Goal: Task Accomplishment & Management: Use online tool/utility

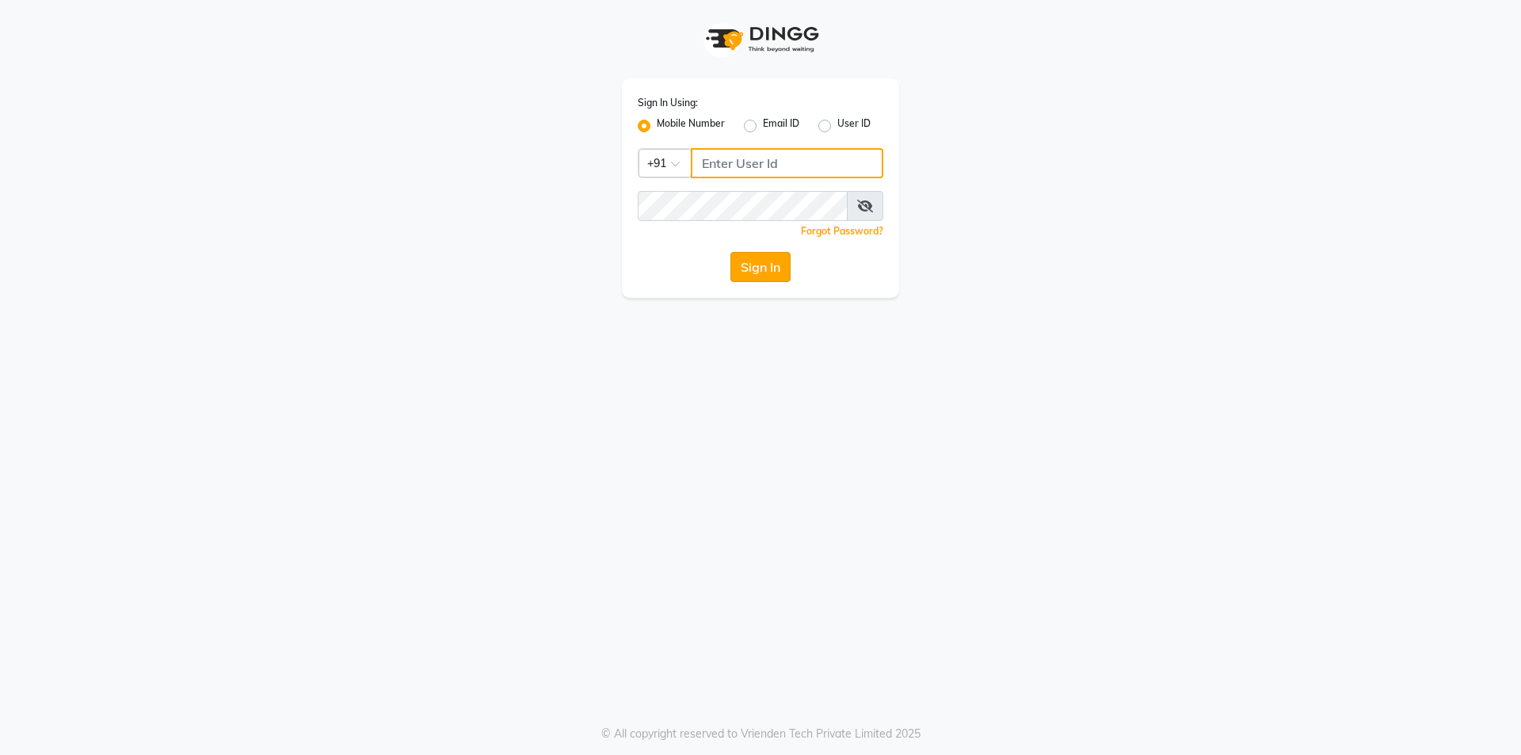
type input "77759935071"
click at [758, 264] on button "Sign In" at bounding box center [761, 267] width 60 height 30
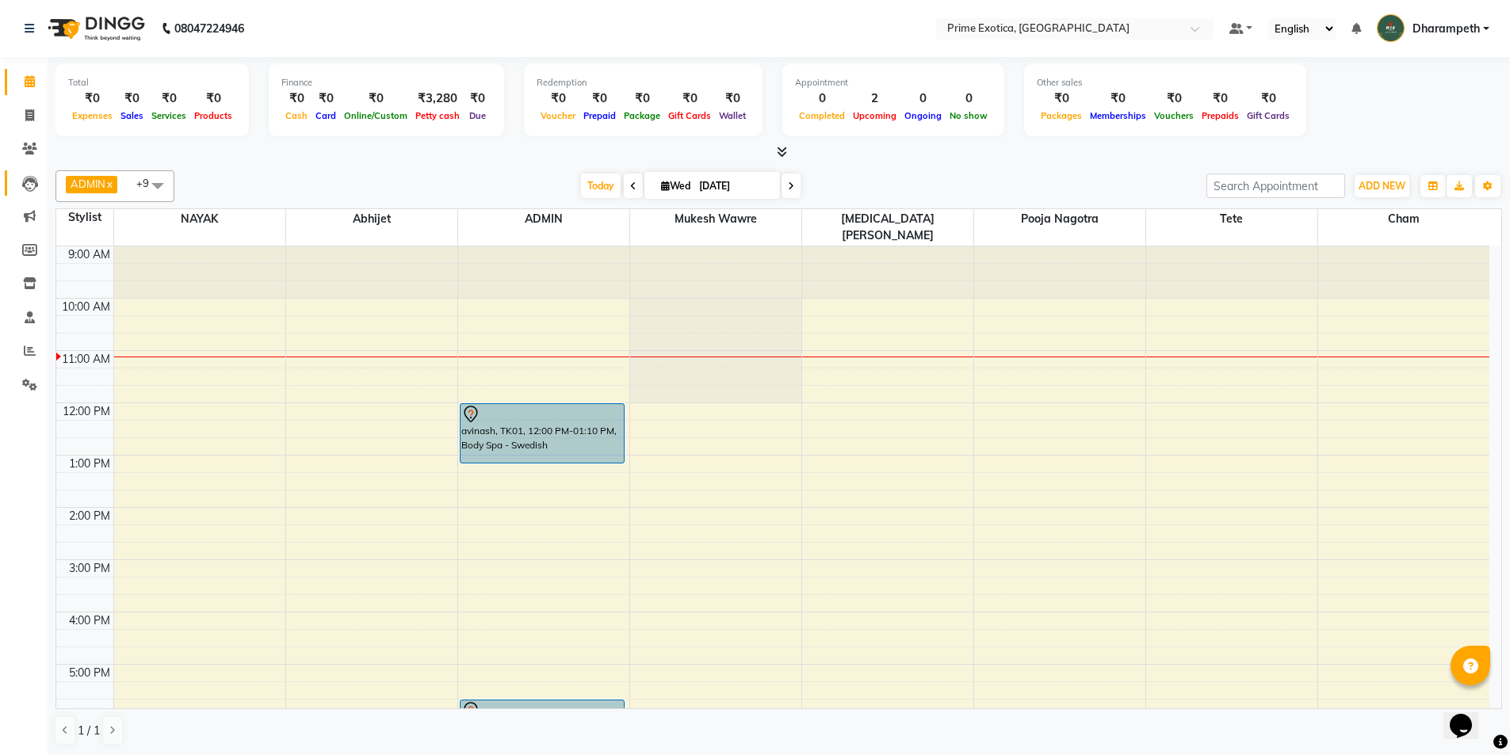
click at [31, 193] on link "Leads" at bounding box center [24, 183] width 38 height 26
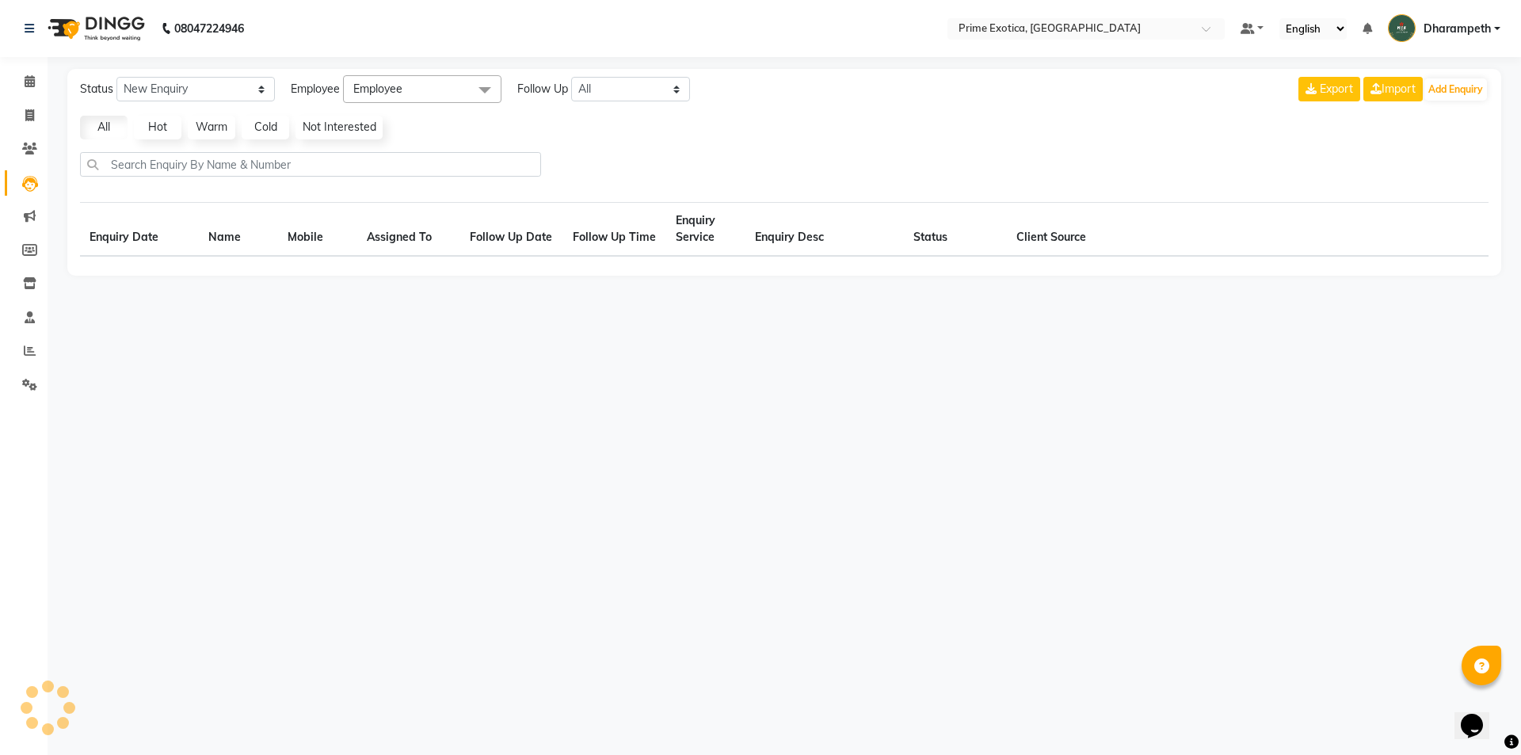
select select "10"
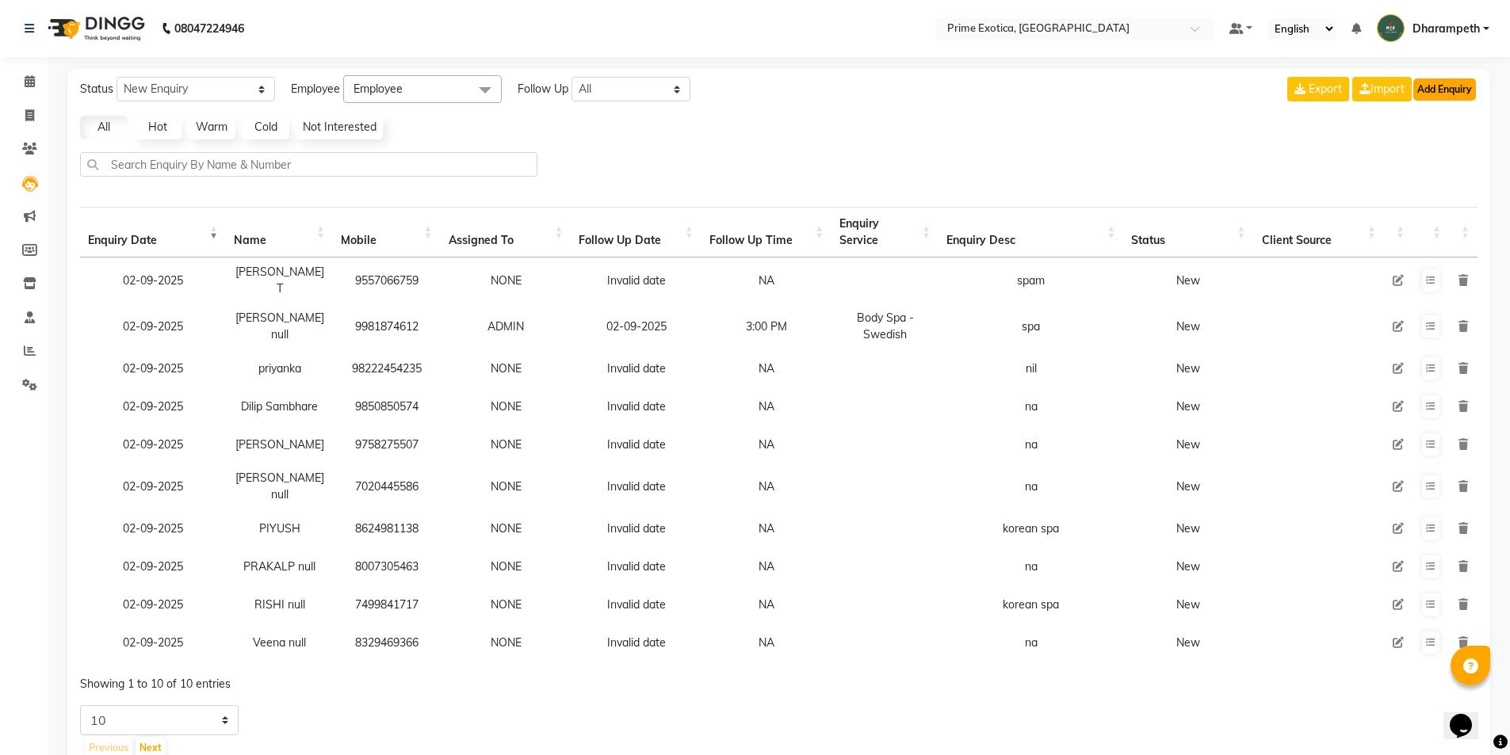
click at [1471, 87] on button "Add Enquiry" at bounding box center [1444, 89] width 63 height 22
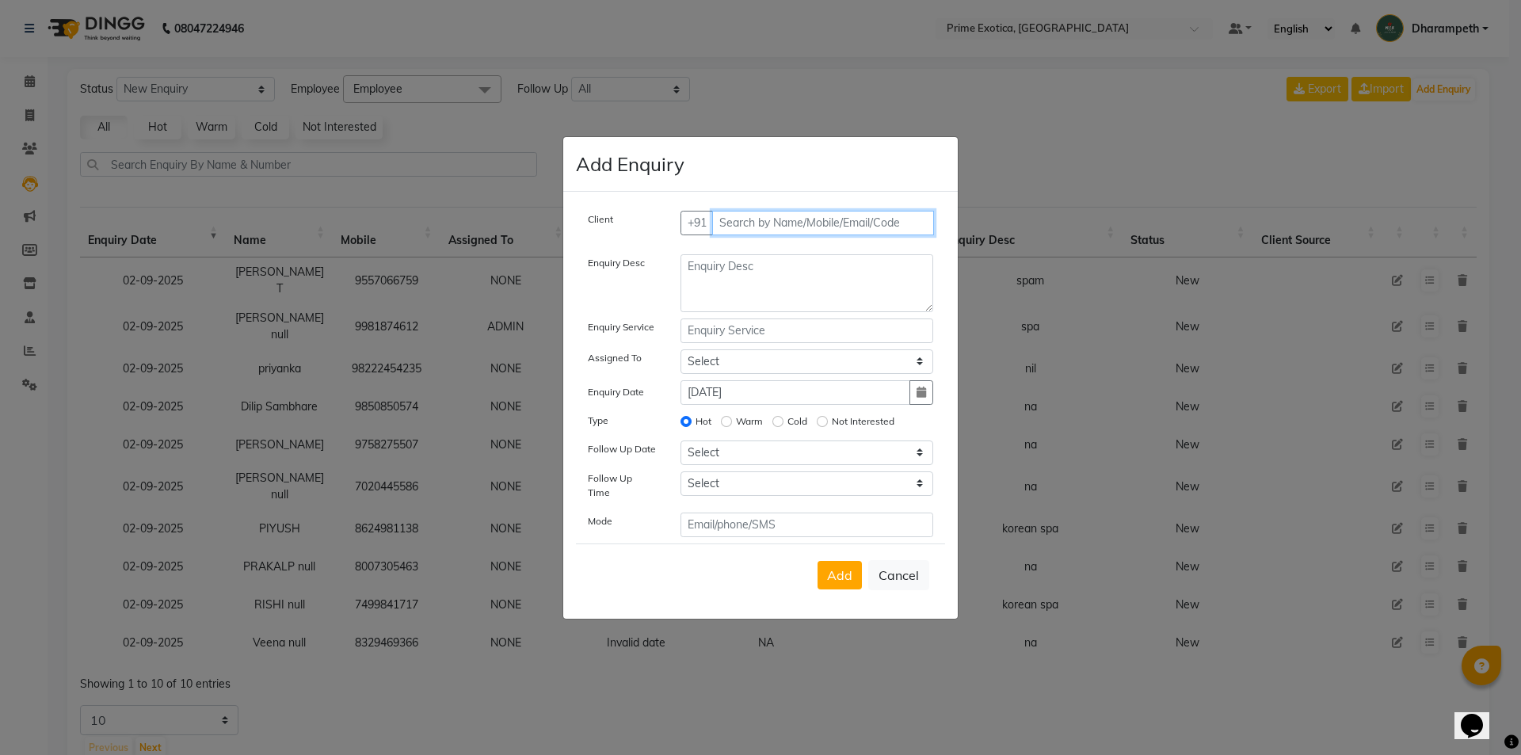
click at [784, 232] on input "text" at bounding box center [823, 223] width 223 height 25
type input "9359112085"
click at [881, 229] on span "Add Client" at bounding box center [900, 223] width 53 height 14
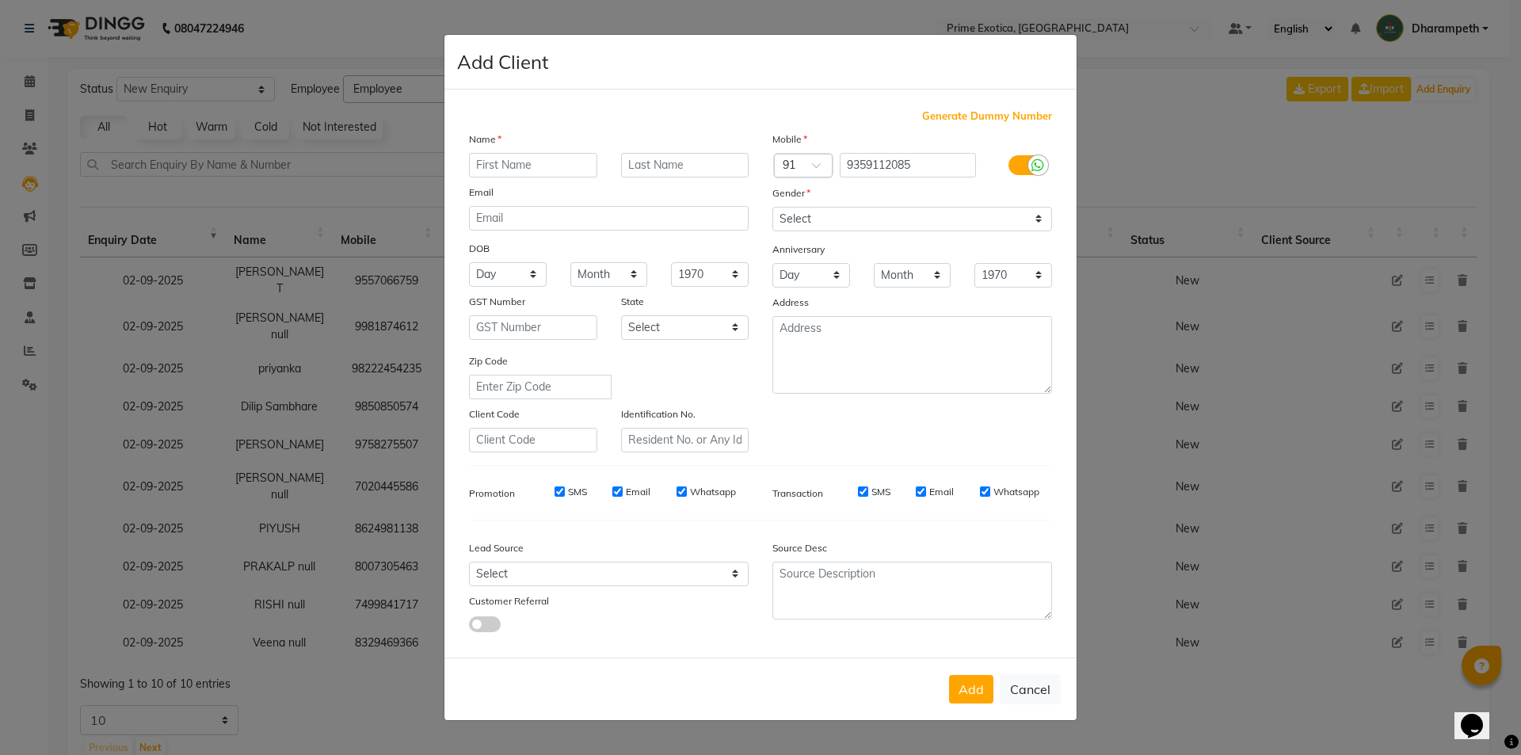
click at [593, 162] on input "text" at bounding box center [533, 165] width 128 height 25
type input "mubin"
drag, startPoint x: 851, startPoint y: 223, endPoint x: 847, endPoint y: 230, distance: 8.2
click at [851, 223] on select "Select [DEMOGRAPHIC_DATA] [DEMOGRAPHIC_DATA] Other Prefer Not To Say" at bounding box center [913, 219] width 280 height 25
select select "[DEMOGRAPHIC_DATA]"
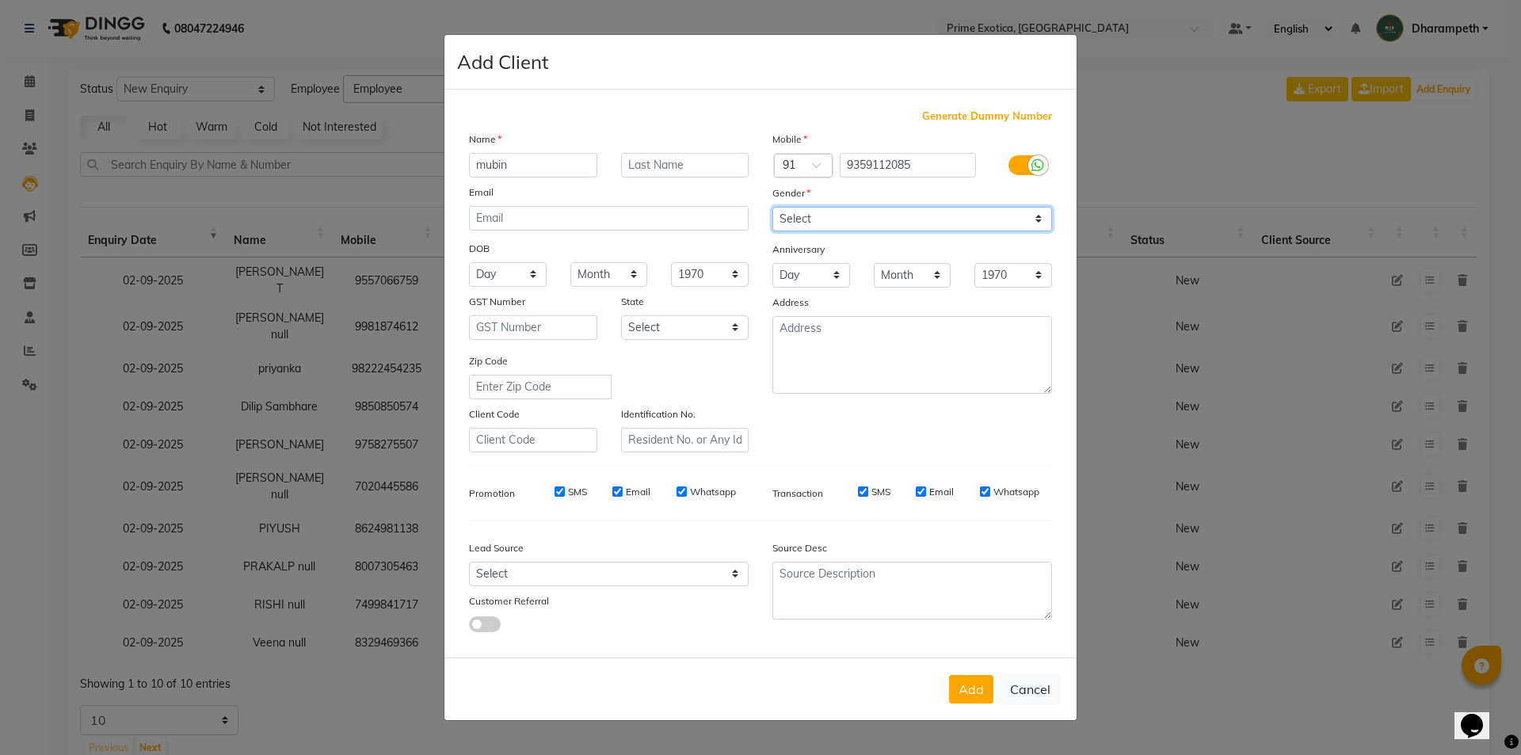
click at [773, 207] on select "Select [DEMOGRAPHIC_DATA] [DEMOGRAPHIC_DATA] Other Prefer Not To Say" at bounding box center [913, 219] width 280 height 25
click at [974, 684] on button "Add" at bounding box center [971, 689] width 44 height 29
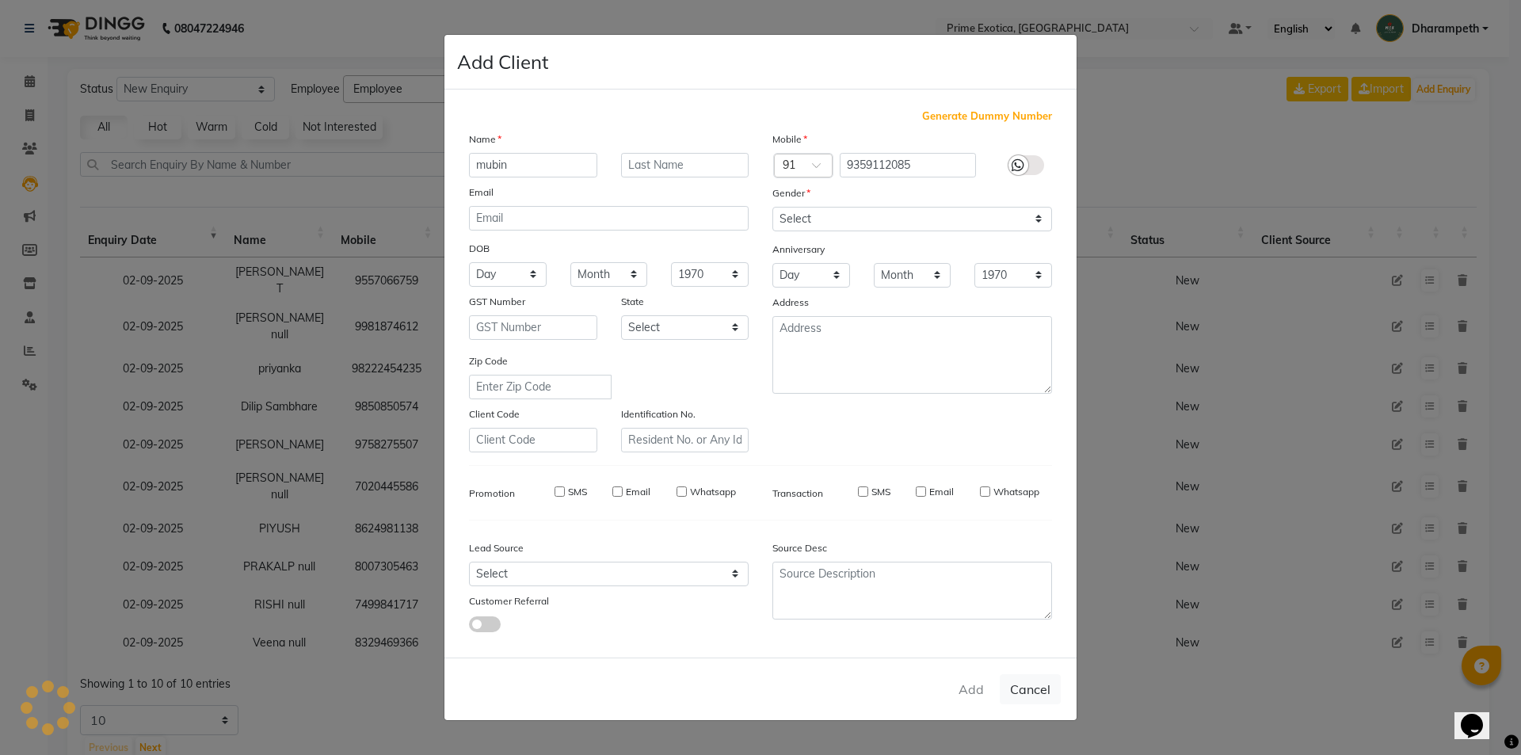
select select
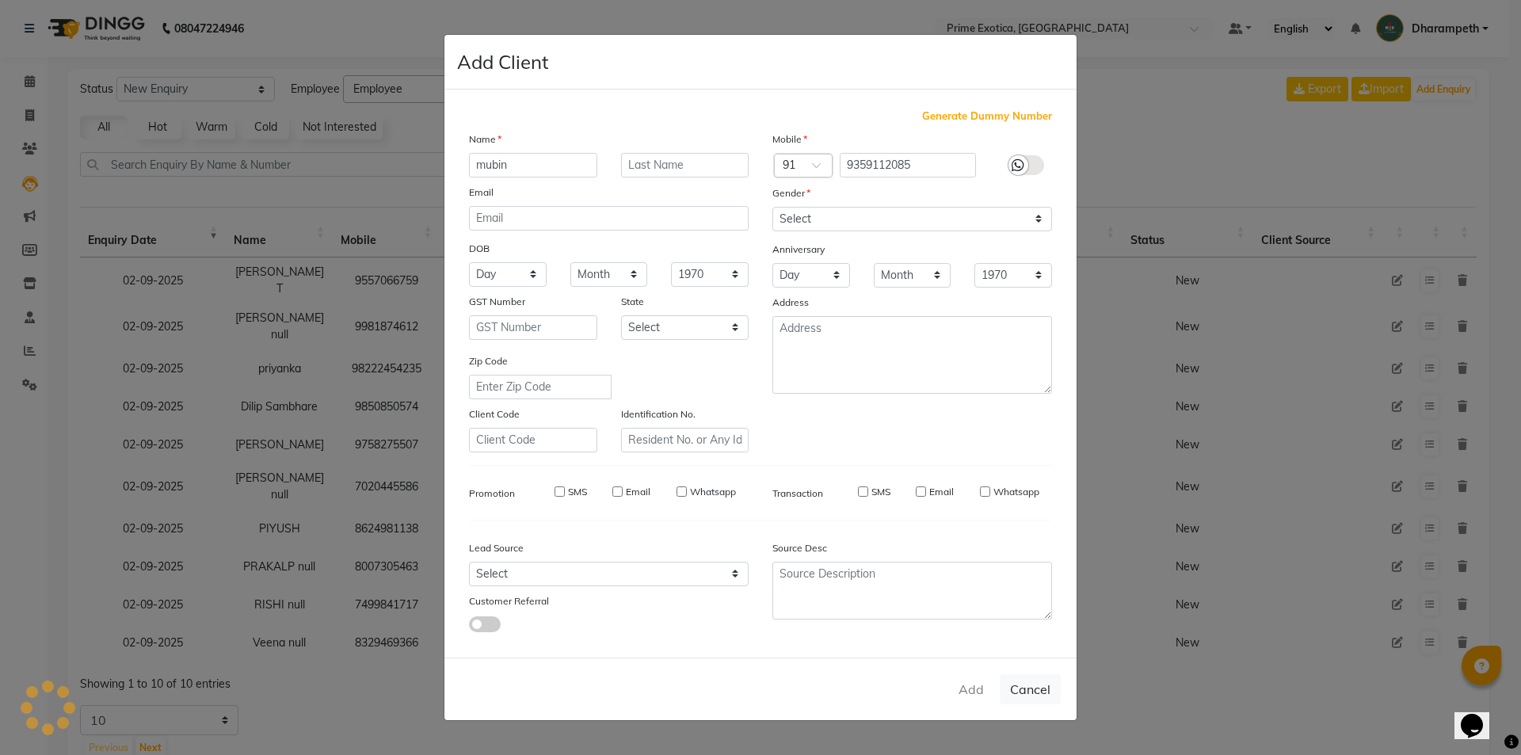
select select
checkbox input "false"
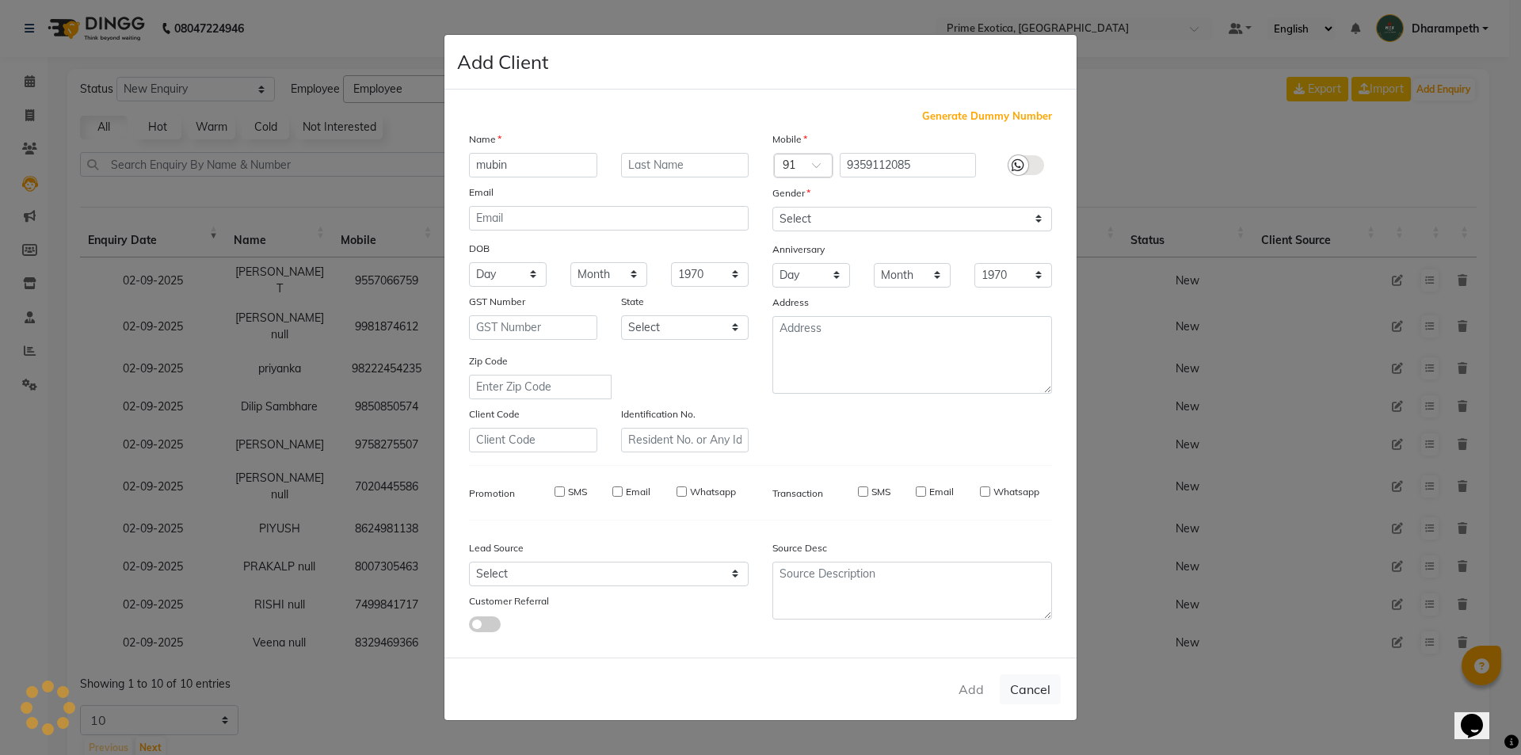
checkbox input "false"
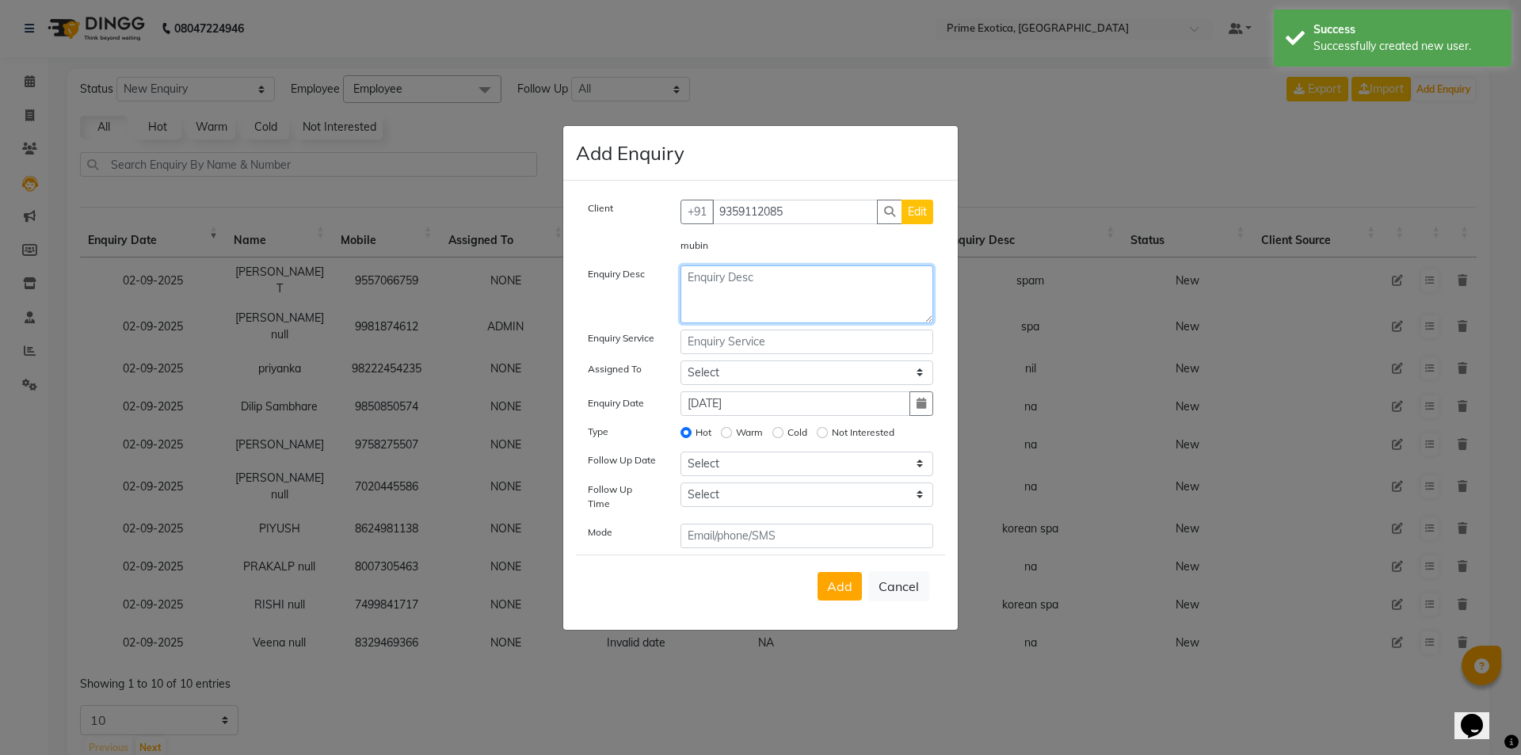
click at [758, 312] on textarea at bounding box center [808, 294] width 254 height 58
type textarea "na"
click at [834, 572] on button "Add" at bounding box center [840, 586] width 44 height 29
select select
radio input "false"
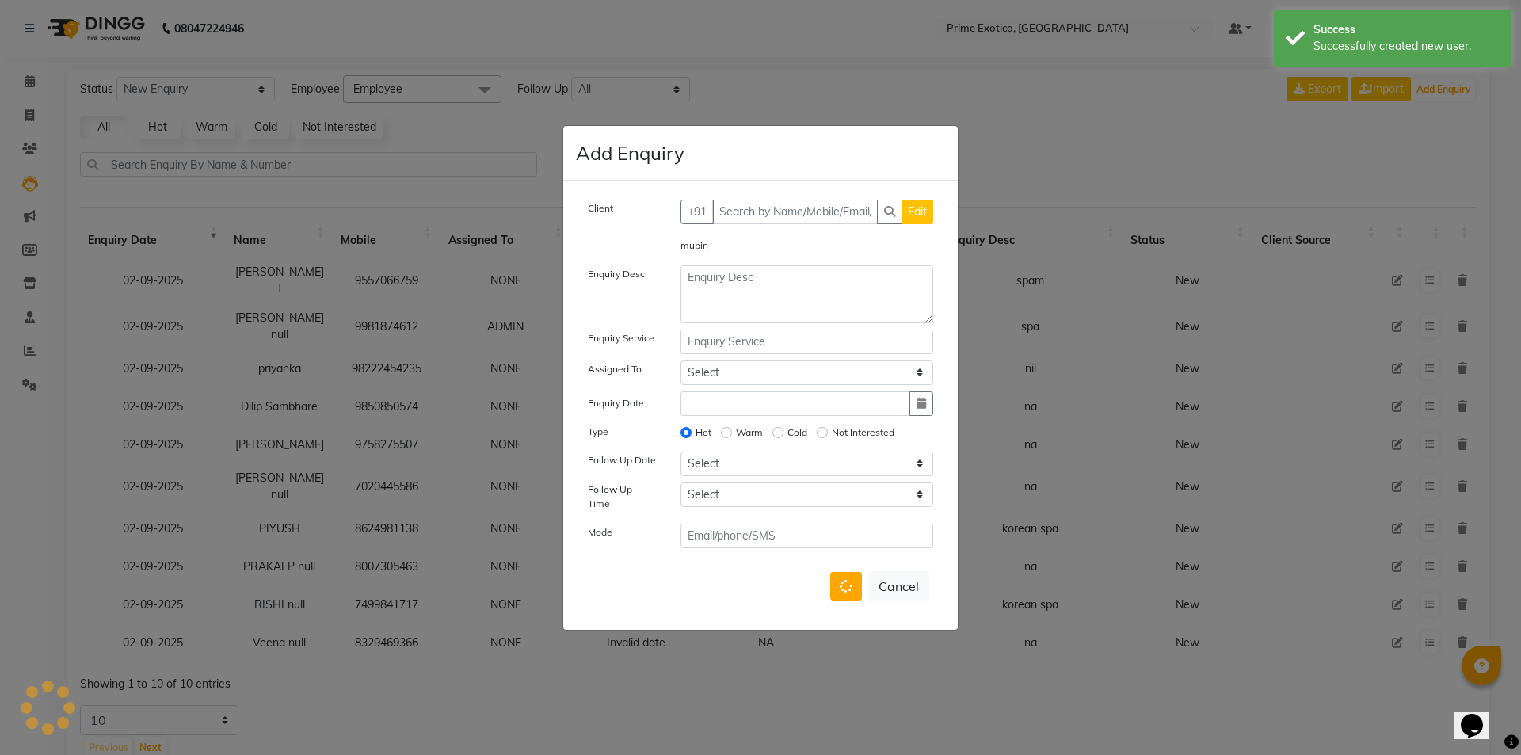
select select
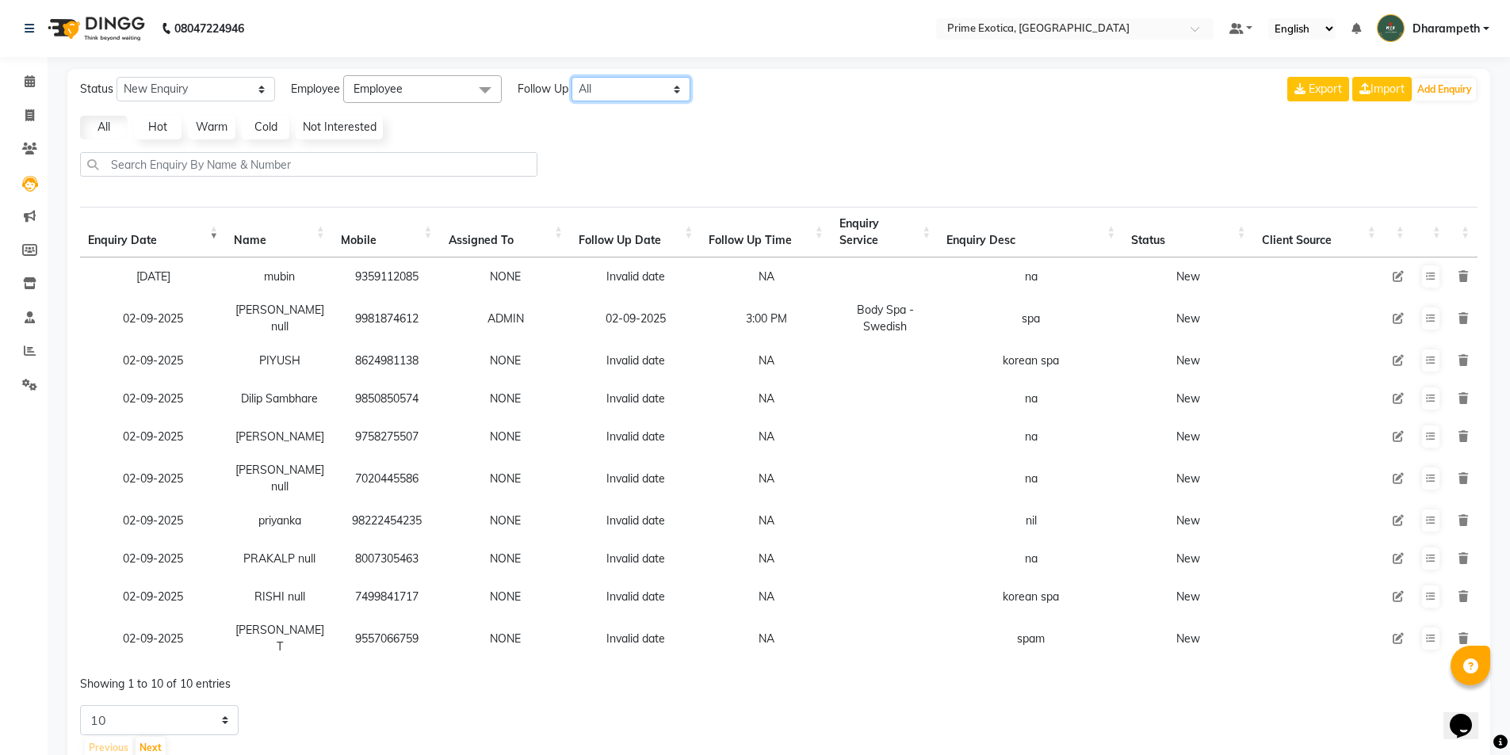
click at [624, 89] on select "All [DATE] [DATE] This Week This Month Custom" at bounding box center [630, 89] width 119 height 25
click at [572, 77] on select "All [DATE] [DATE] This Week This Month Custom" at bounding box center [630, 89] width 119 height 25
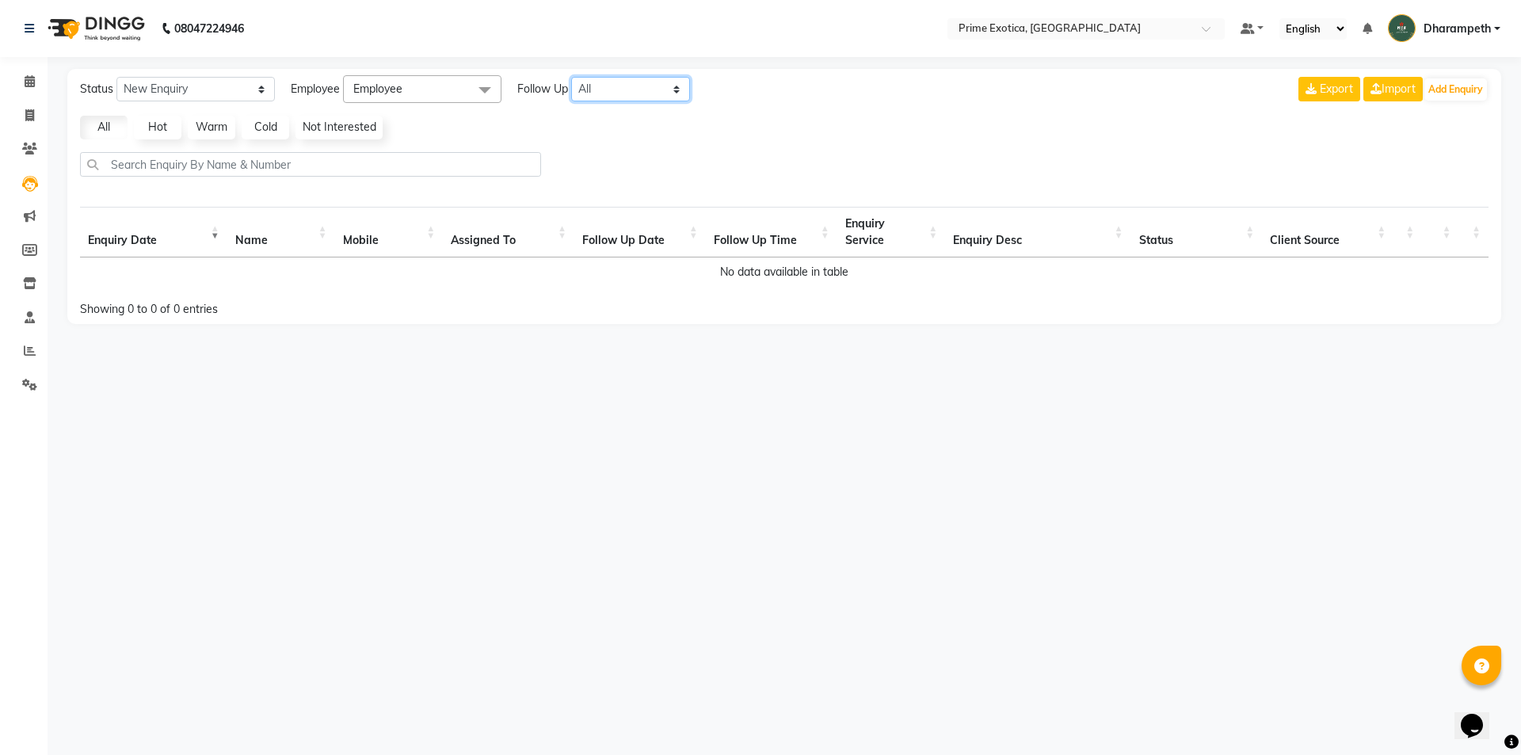
click at [663, 94] on select "All [DATE] [DATE] This Week This Month Custom" at bounding box center [630, 89] width 119 height 25
click at [572, 77] on select "All [DATE] [DATE] This Week This Month Custom" at bounding box center [630, 89] width 119 height 25
click at [601, 88] on select "All [DATE] [DATE] This Week This Month Custom" at bounding box center [630, 89] width 119 height 25
select select "week"
click at [572, 77] on select "All [DATE] [DATE] This Week This Month Custom" at bounding box center [630, 89] width 119 height 25
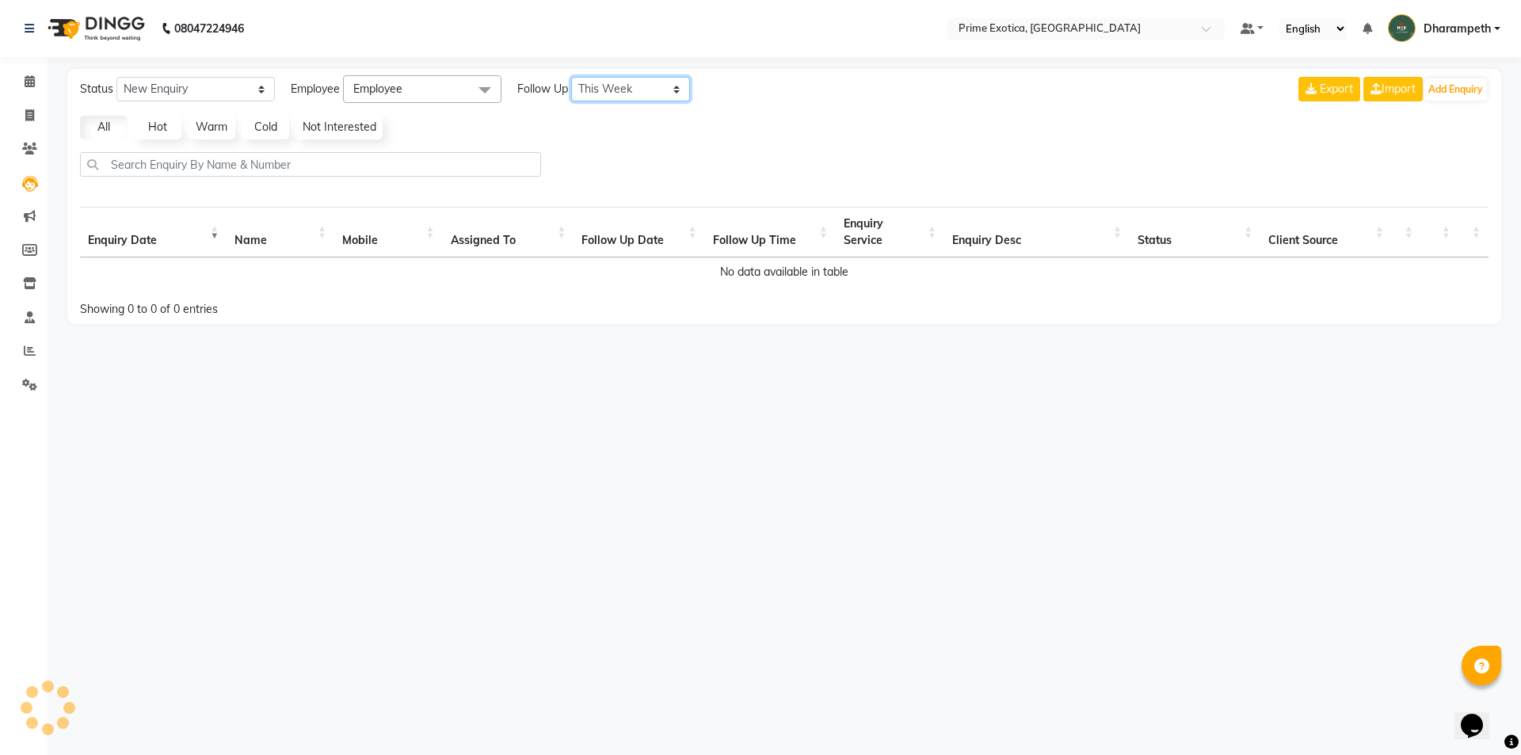
select select "10"
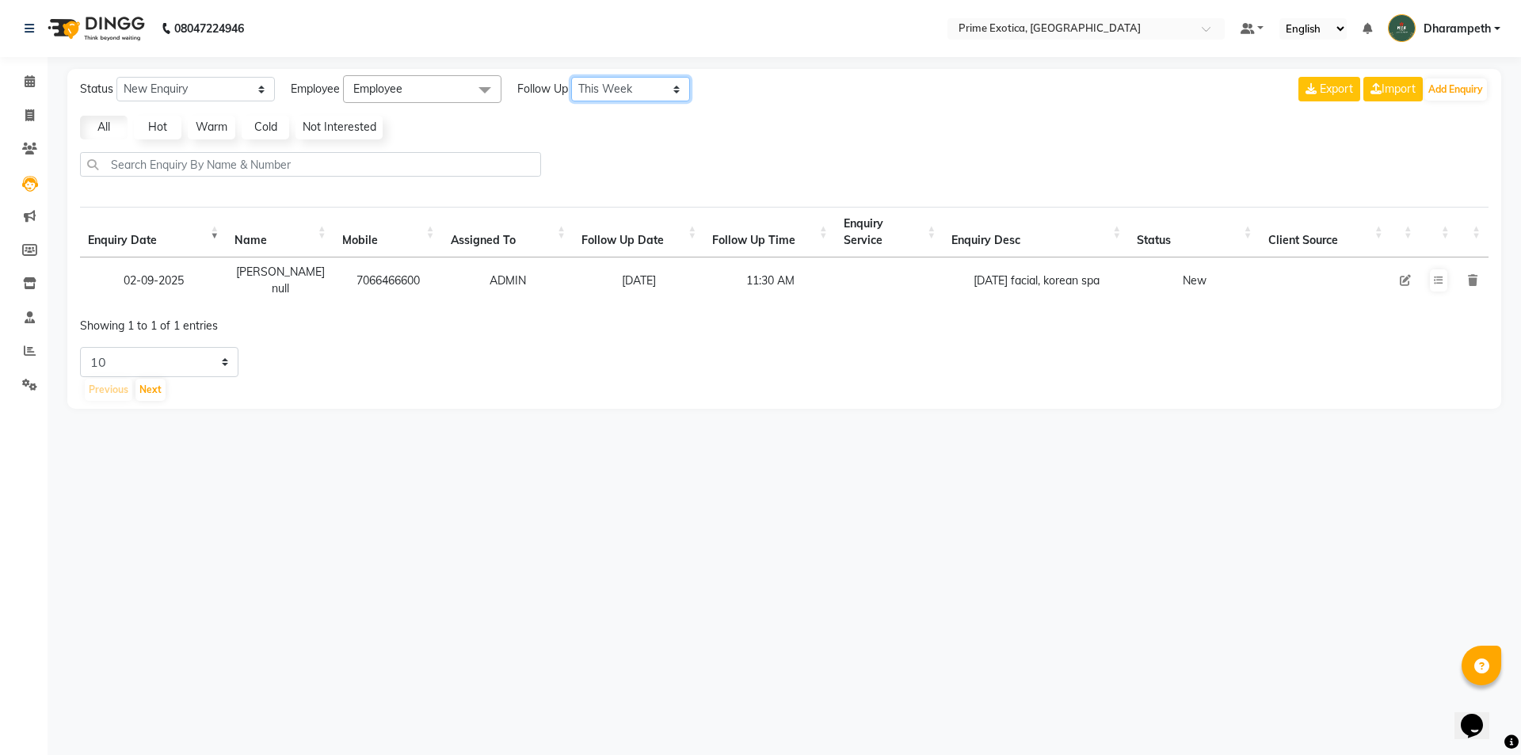
click at [622, 97] on select "All [DATE] [DATE] This Week This Month Custom" at bounding box center [630, 89] width 119 height 25
select select "nodate"
click at [572, 77] on select "All [DATE] [DATE] This Week This Month Custom" at bounding box center [630, 89] width 119 height 25
click at [23, 74] on span at bounding box center [30, 82] width 28 height 18
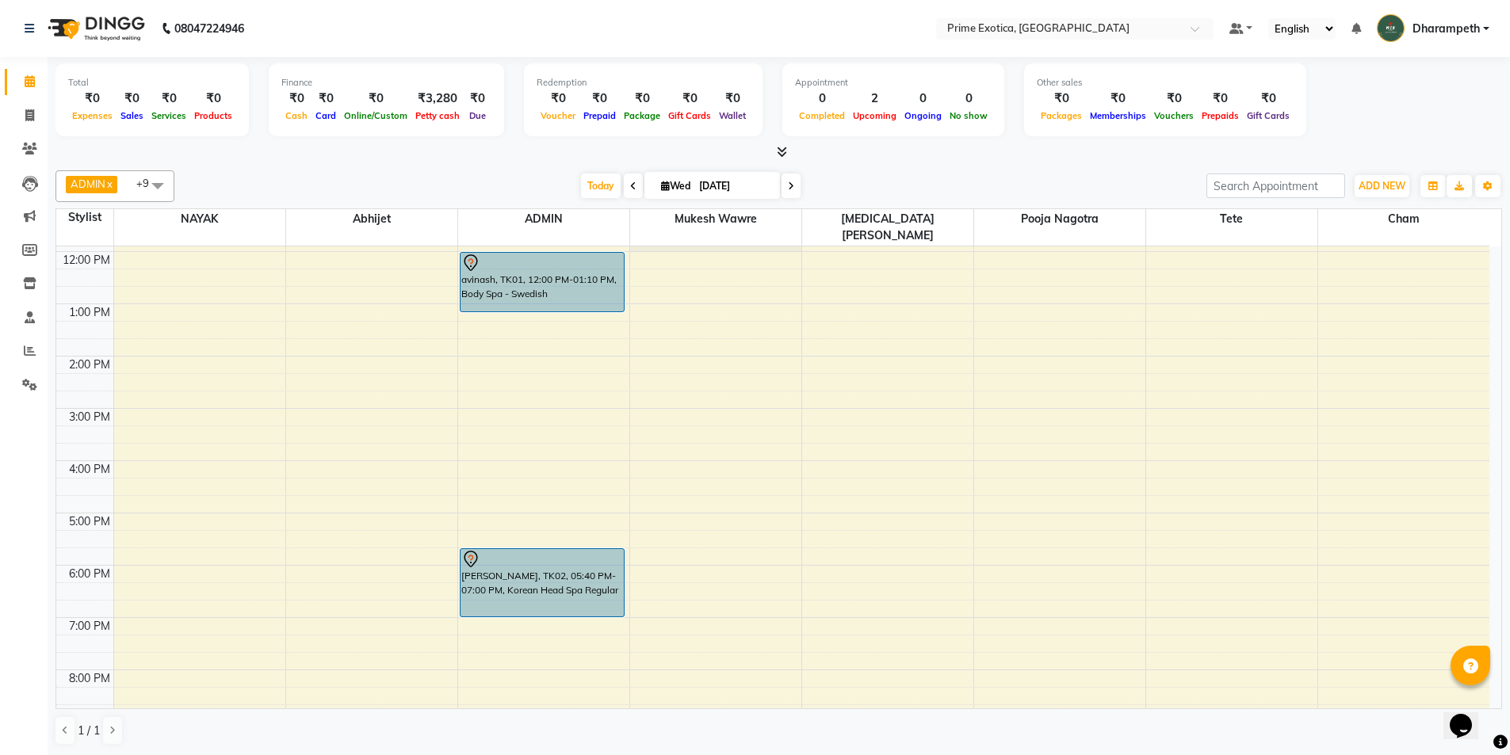
scroll to position [158, 0]
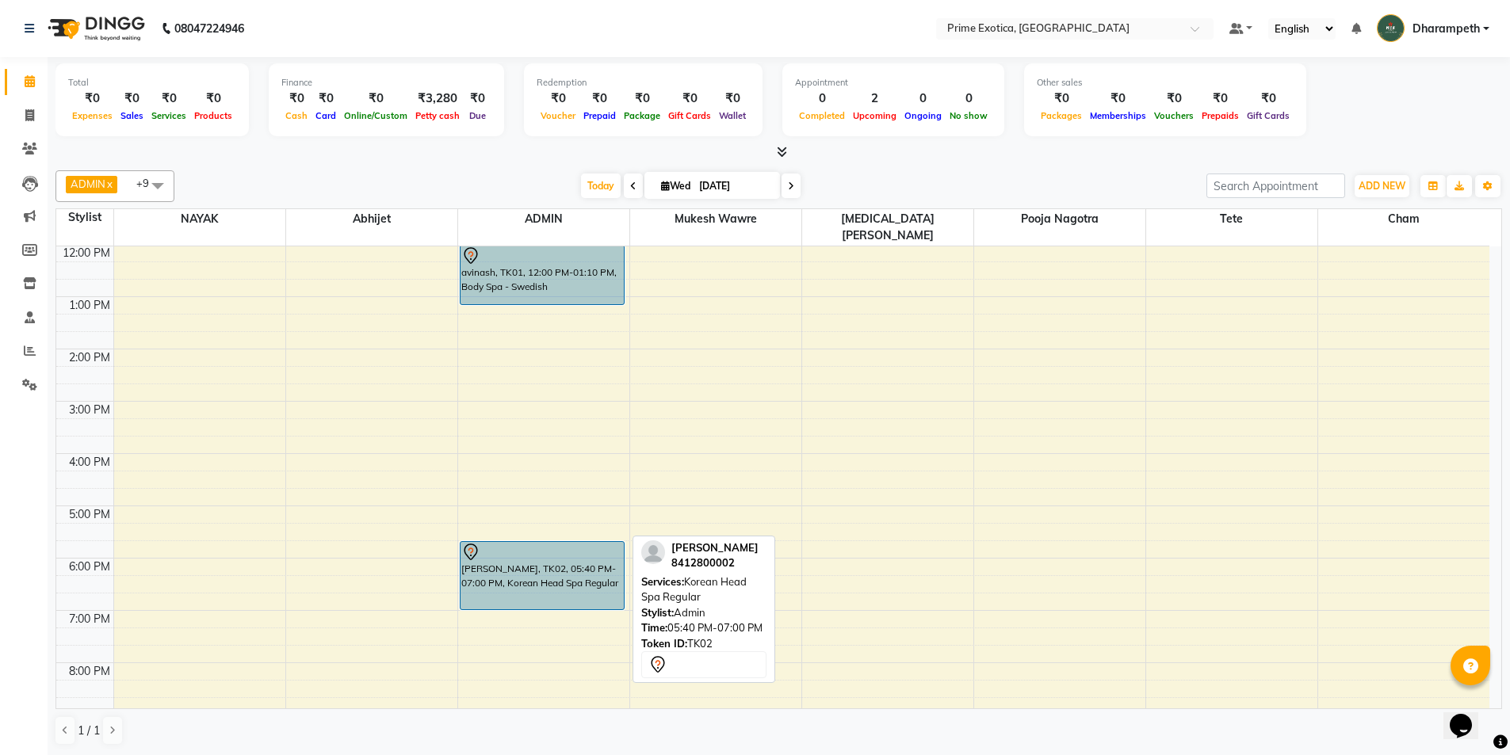
click at [561, 543] on div at bounding box center [542, 552] width 162 height 19
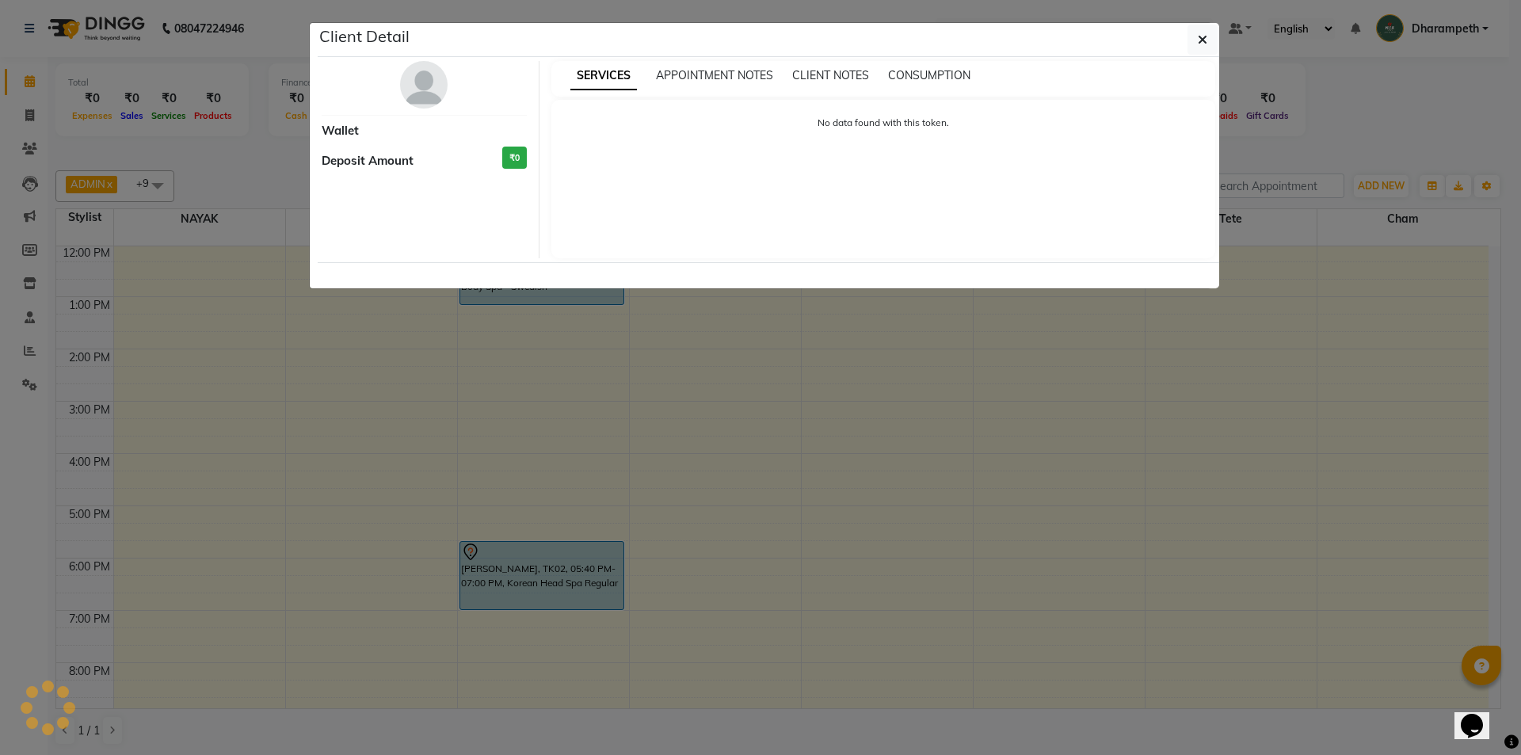
select select "7"
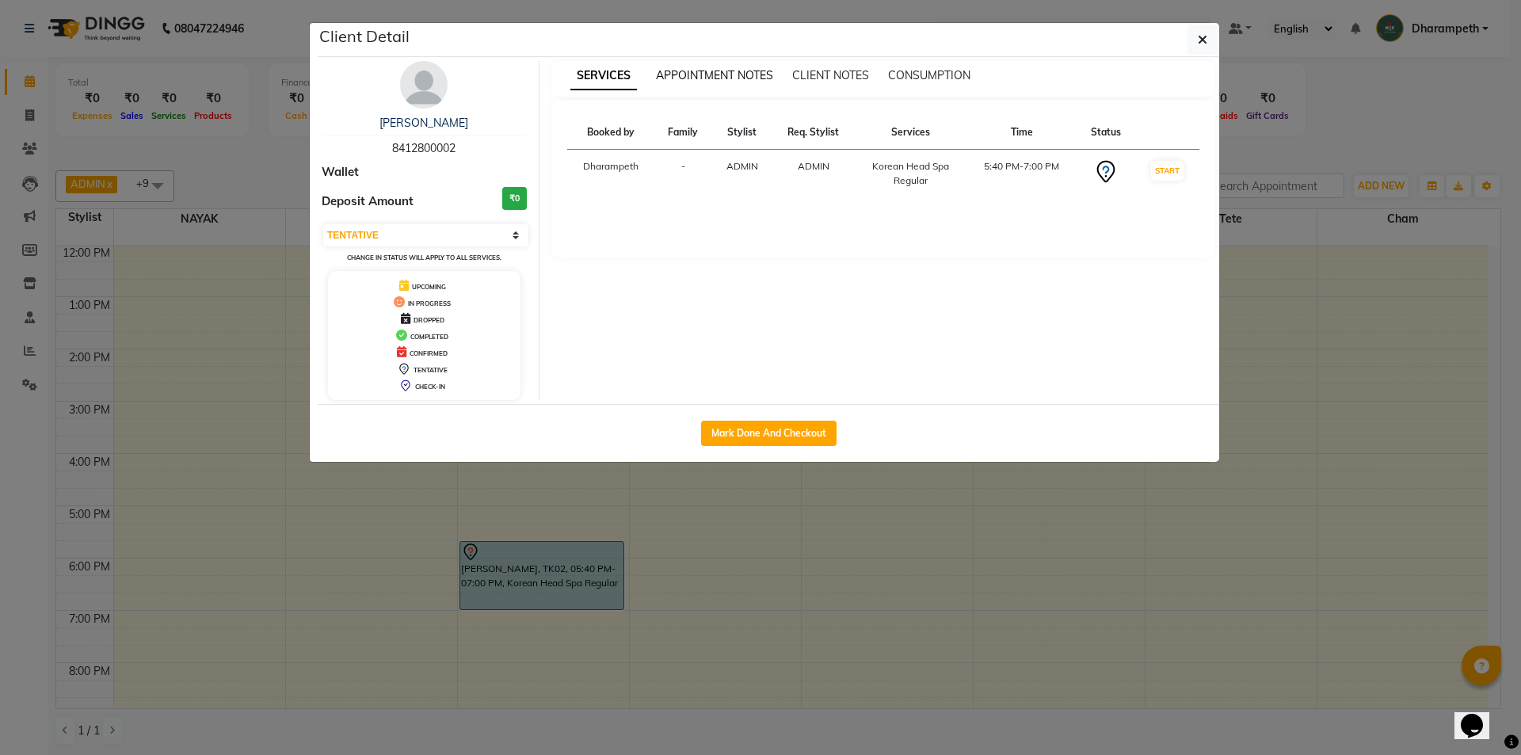
click at [687, 76] on span "APPOINTMENT NOTES" at bounding box center [714, 75] width 117 height 14
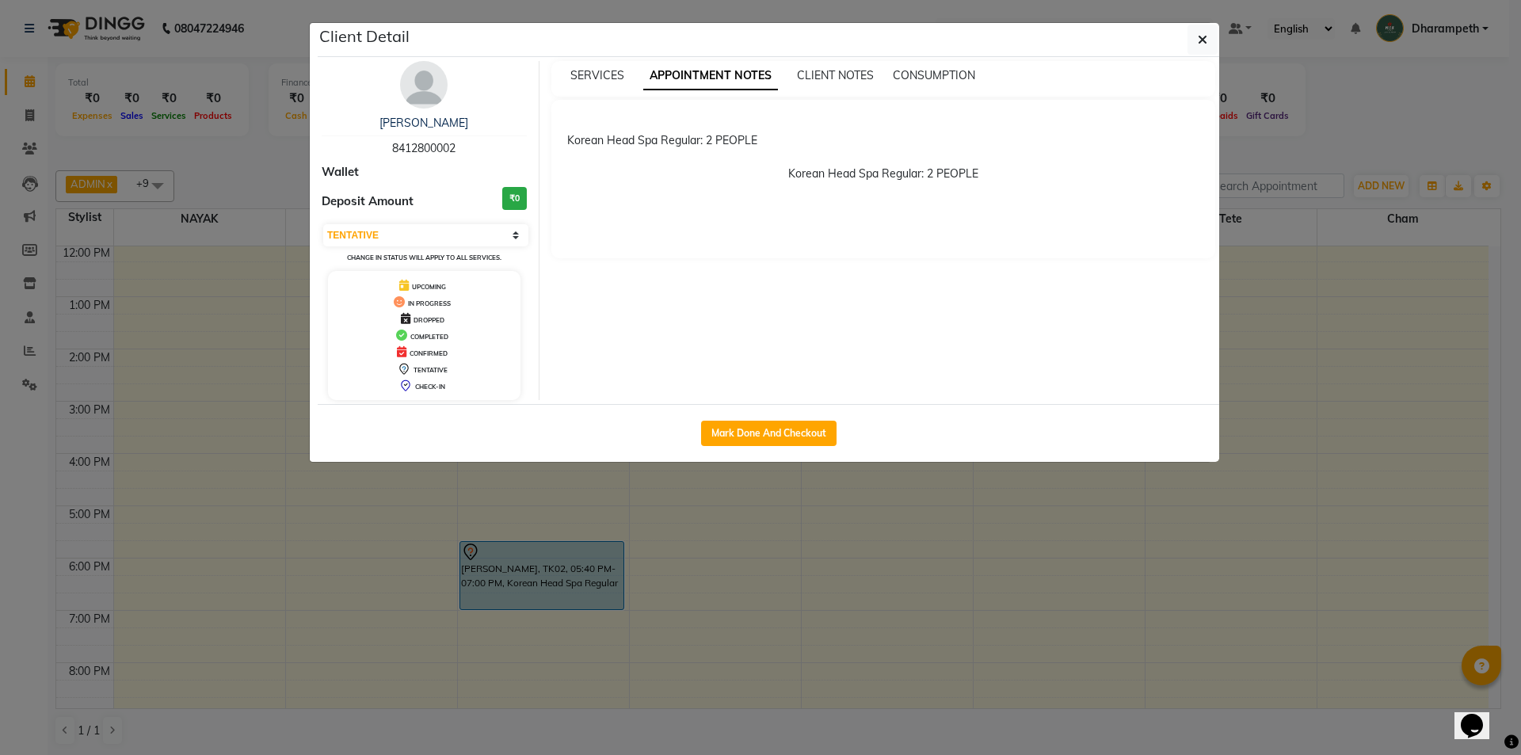
click at [1219, 44] on div "Client Detail" at bounding box center [769, 40] width 902 height 34
click at [1208, 40] on button "button" at bounding box center [1203, 40] width 30 height 30
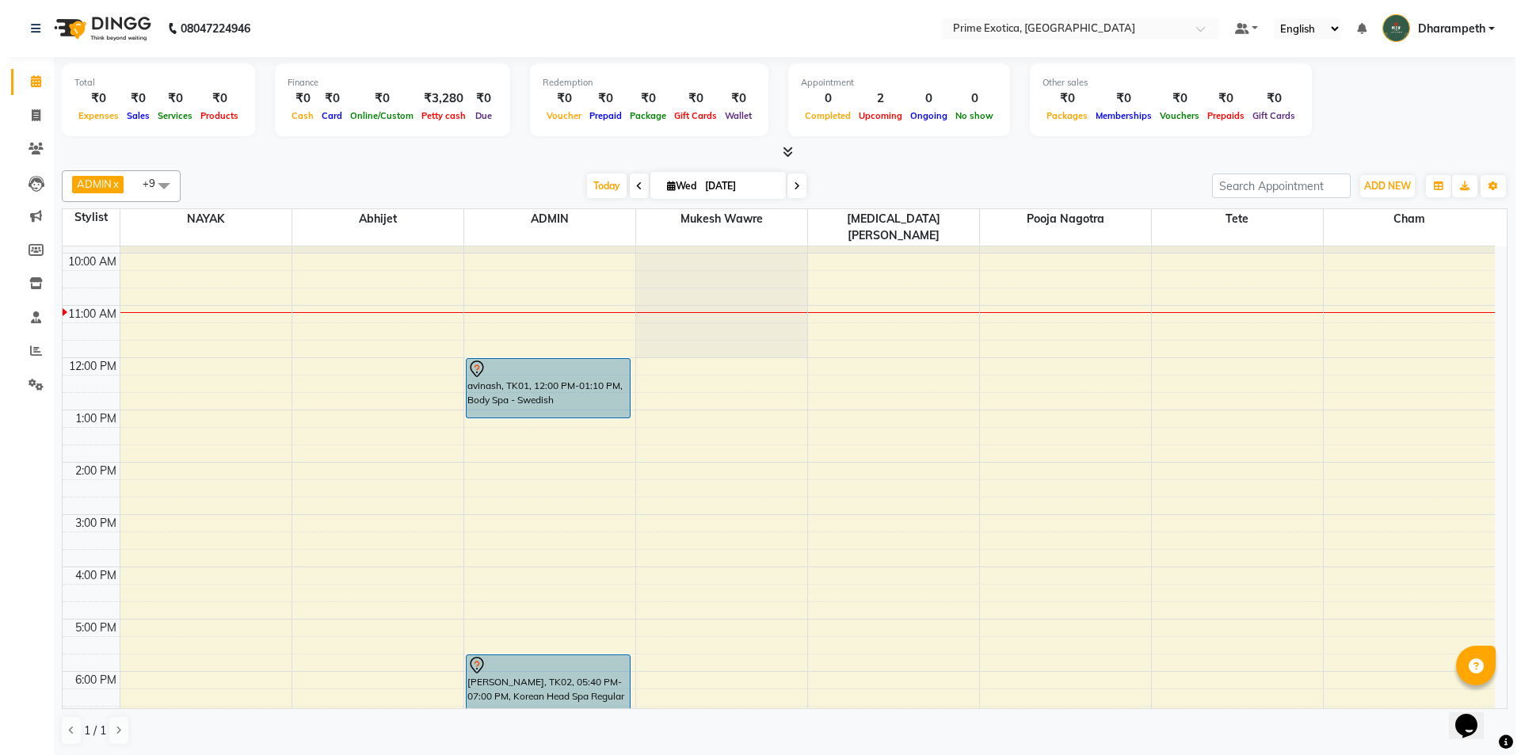
scroll to position [0, 0]
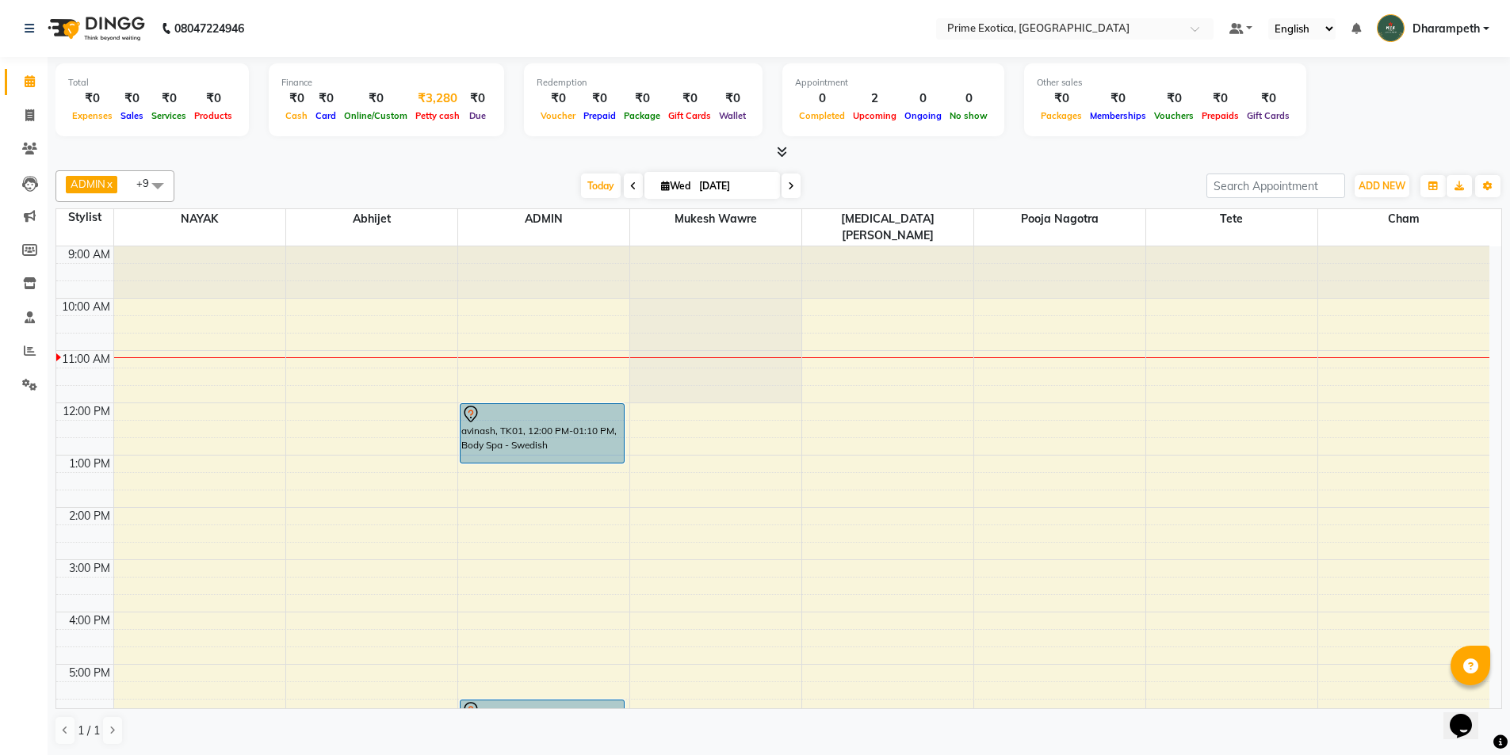
click at [421, 114] on span "Petty cash" at bounding box center [437, 115] width 52 height 11
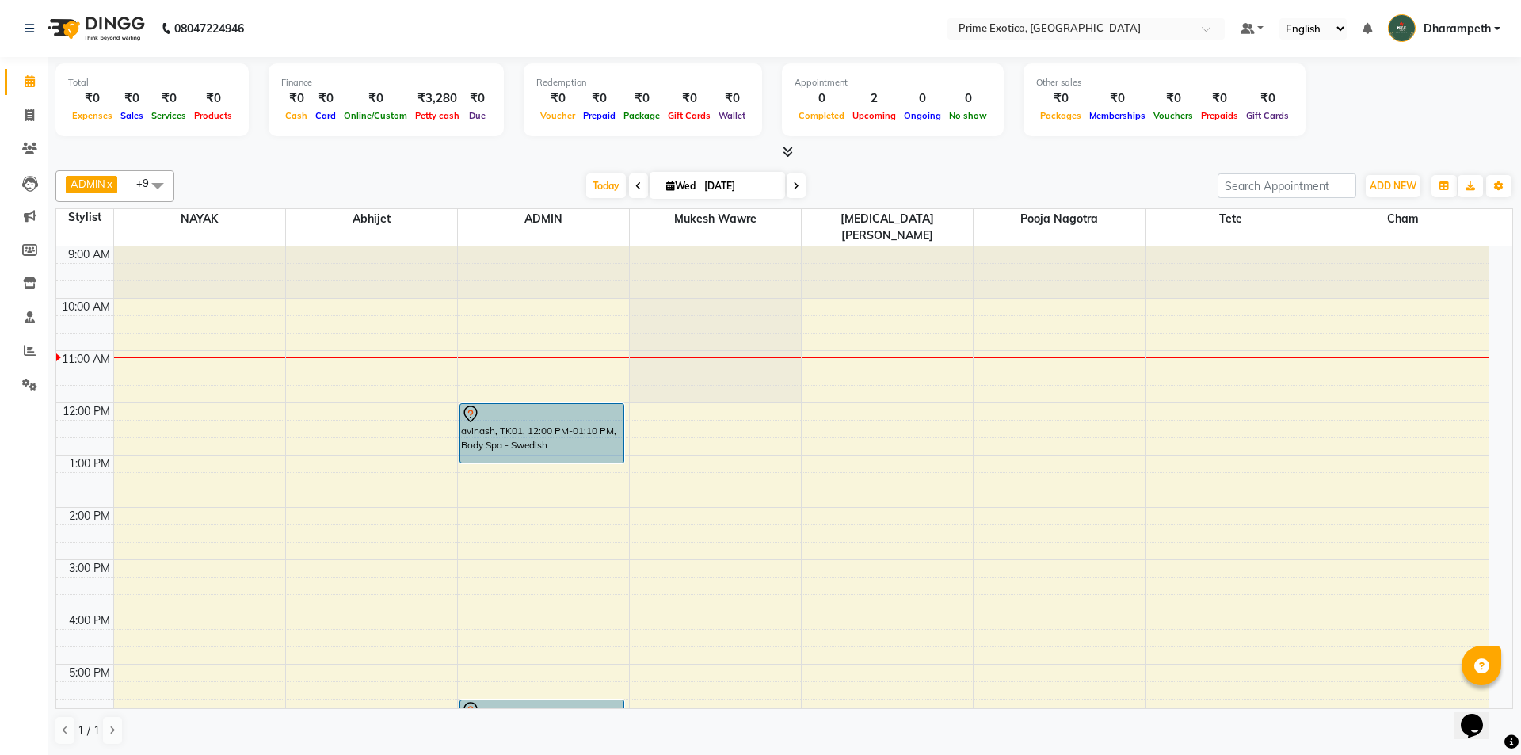
select select "4307"
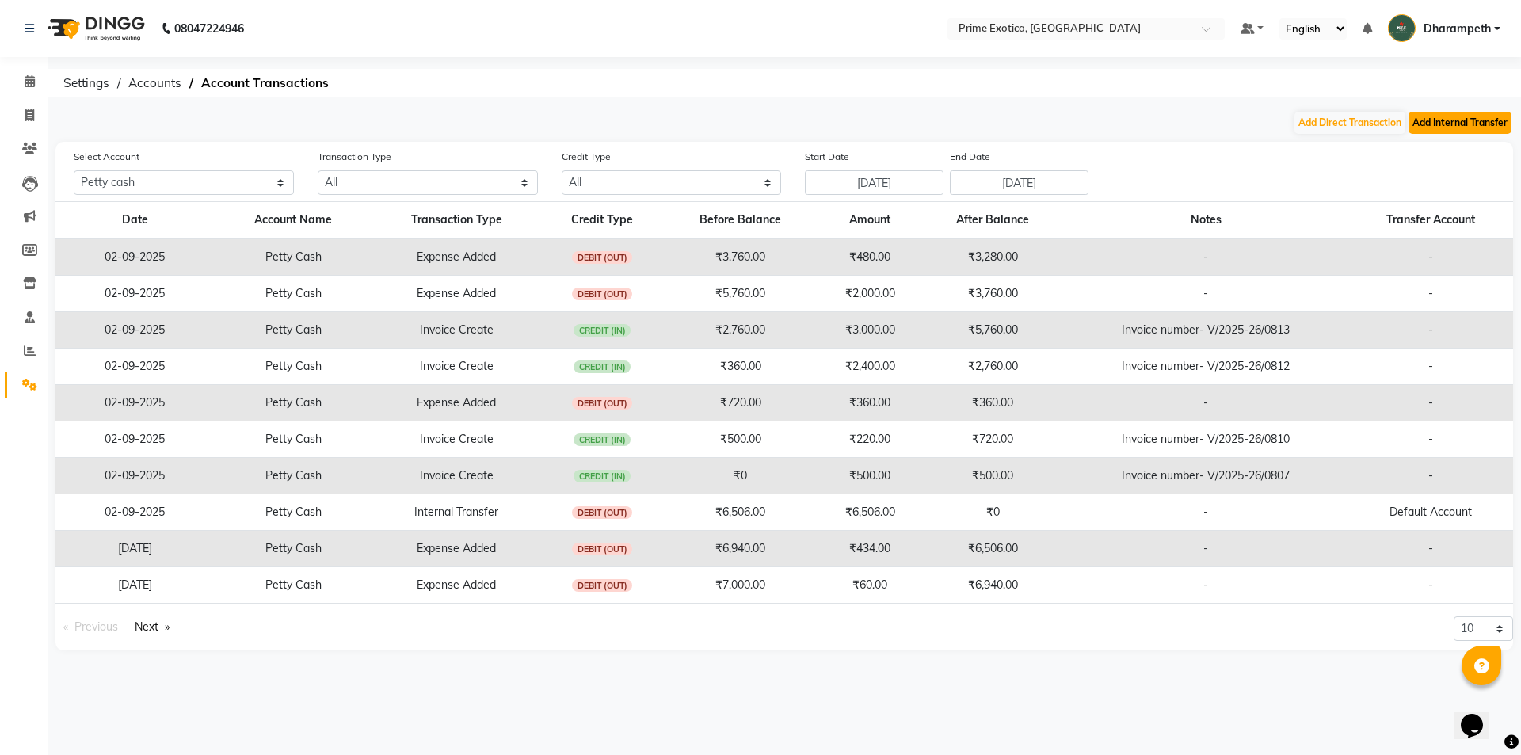
click at [1450, 119] on button "Add Internal Transfer" at bounding box center [1460, 123] width 103 height 22
select select "internal transfer"
select select "4307"
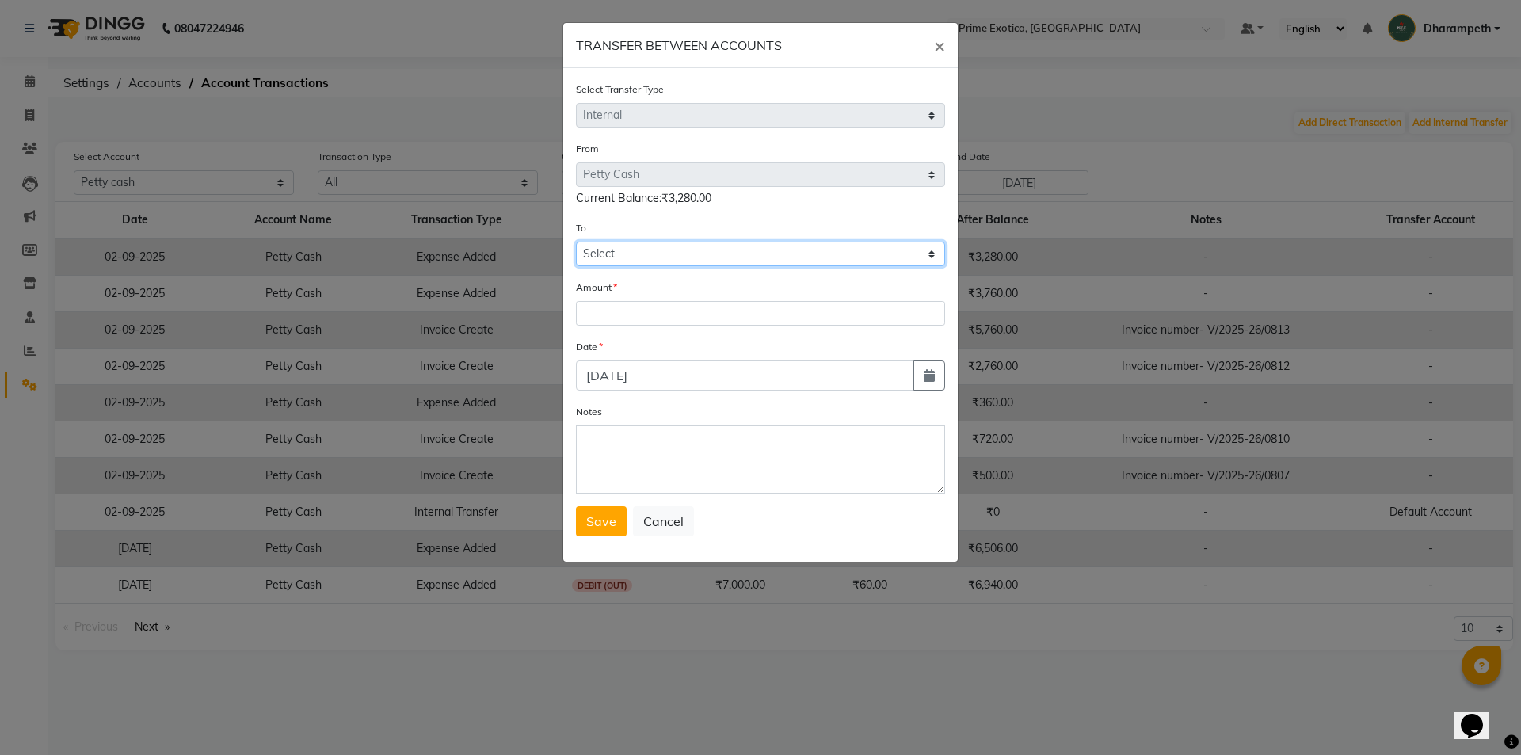
click at [719, 257] on select "Select [PERSON_NAME] Cash Default Account" at bounding box center [760, 254] width 369 height 25
select select "4308"
click at [576, 242] on select "Select [PERSON_NAME] Cash Default Account" at bounding box center [760, 254] width 369 height 25
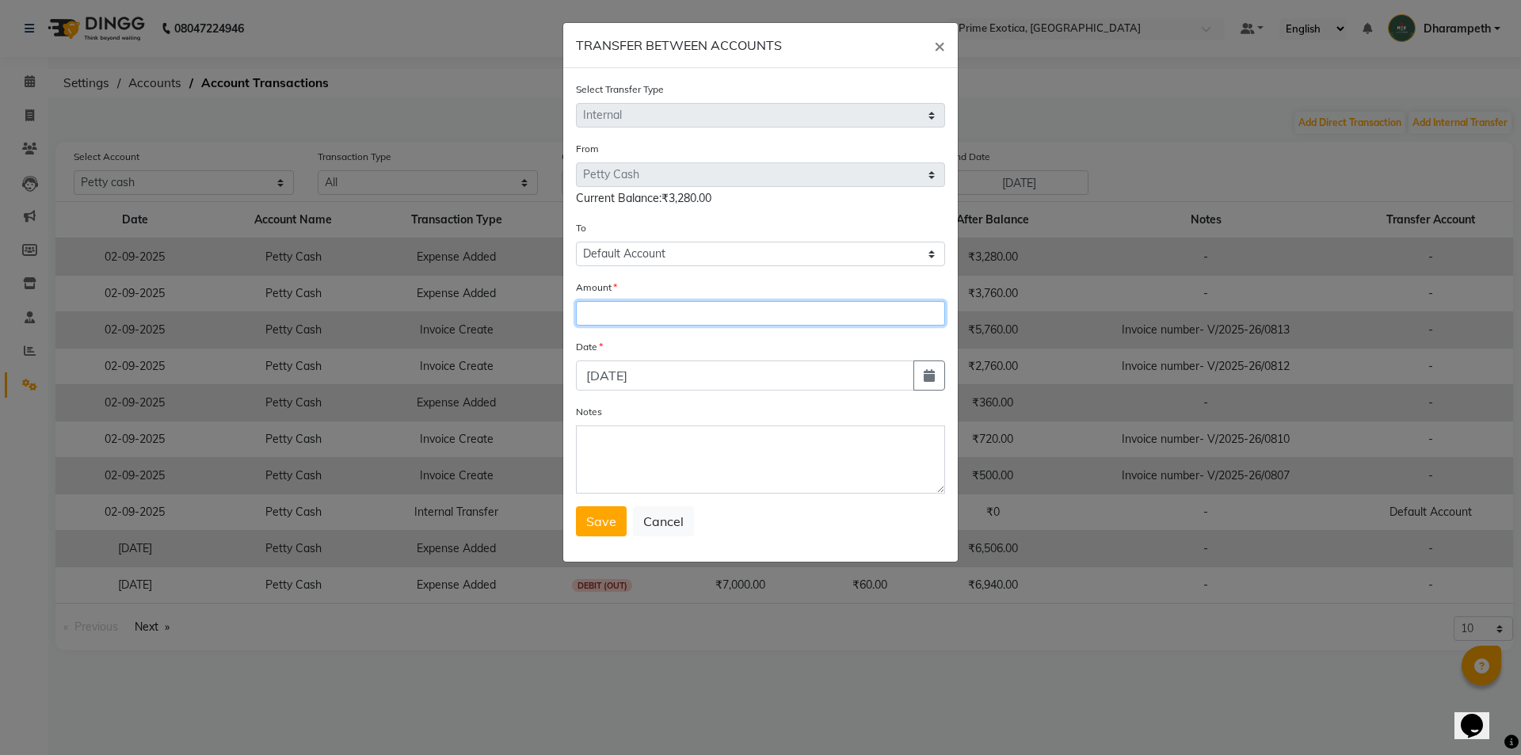
click at [693, 312] on input "number" at bounding box center [760, 313] width 369 height 25
type input "3280"
click at [613, 520] on span "Save" at bounding box center [601, 521] width 30 height 16
